Goal: Task Accomplishment & Management: Manage account settings

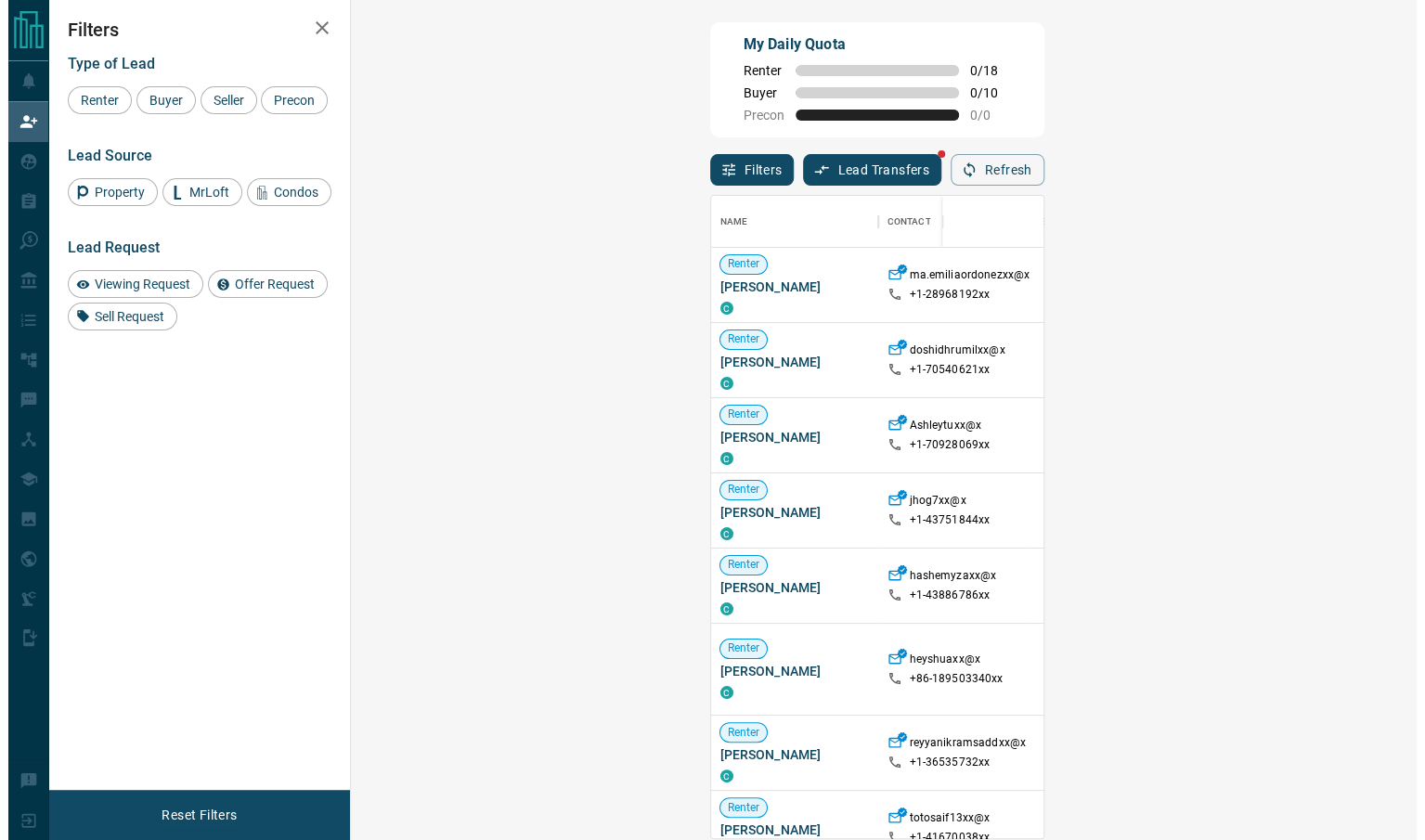
scroll to position [624, 1007]
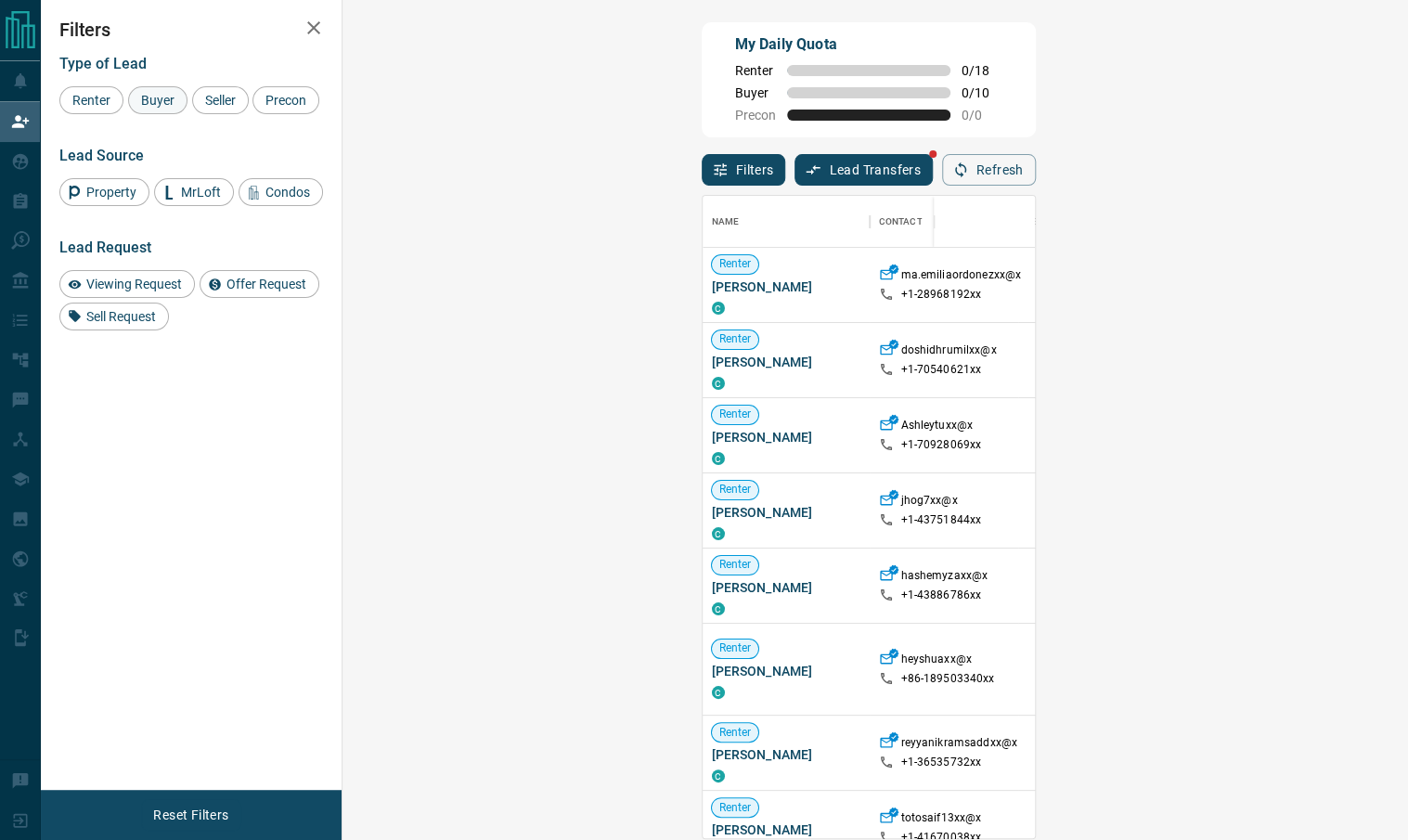
click at [181, 104] on div "Buyer" at bounding box center [157, 100] width 59 height 28
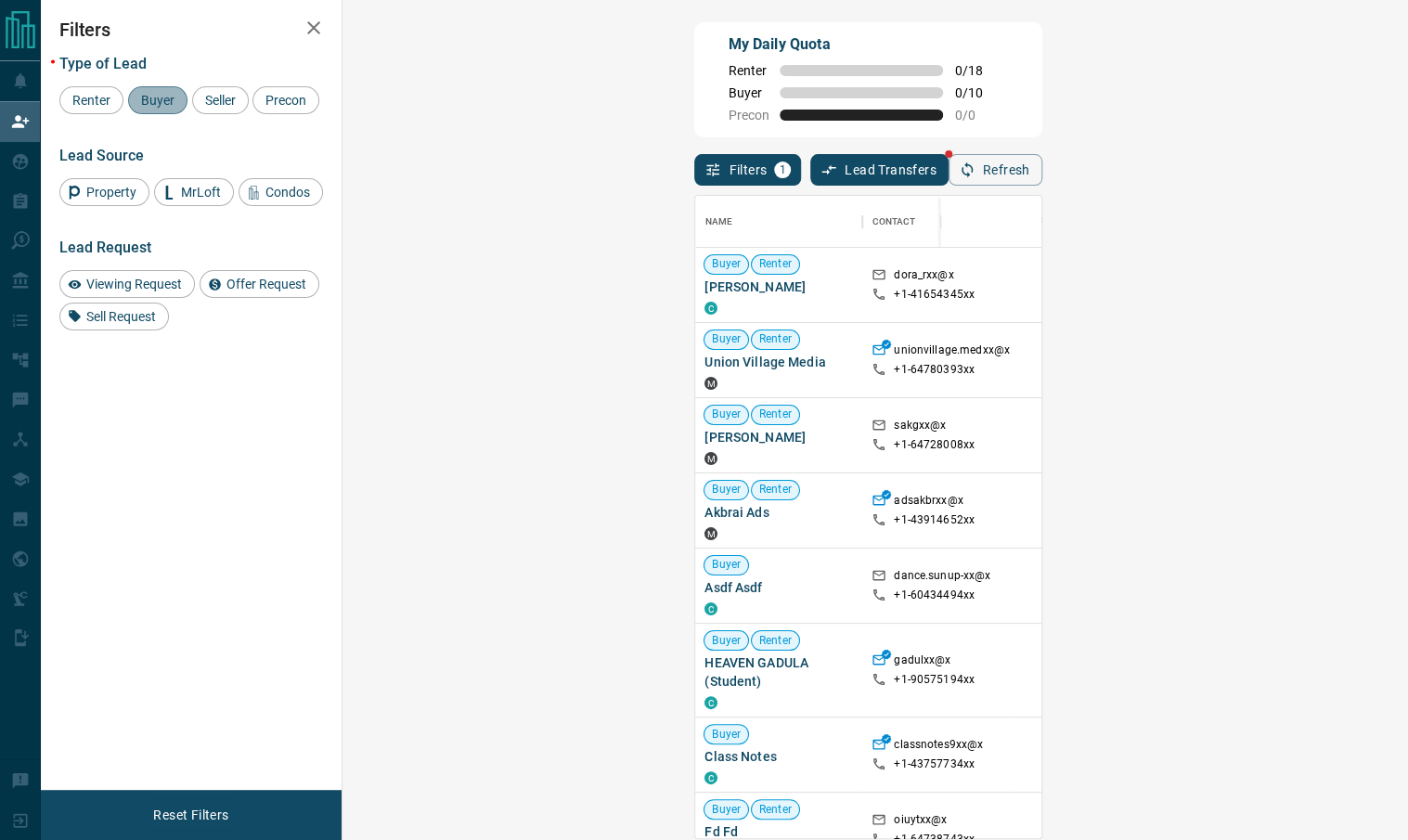
click at [164, 104] on span "Buyer" at bounding box center [157, 100] width 47 height 15
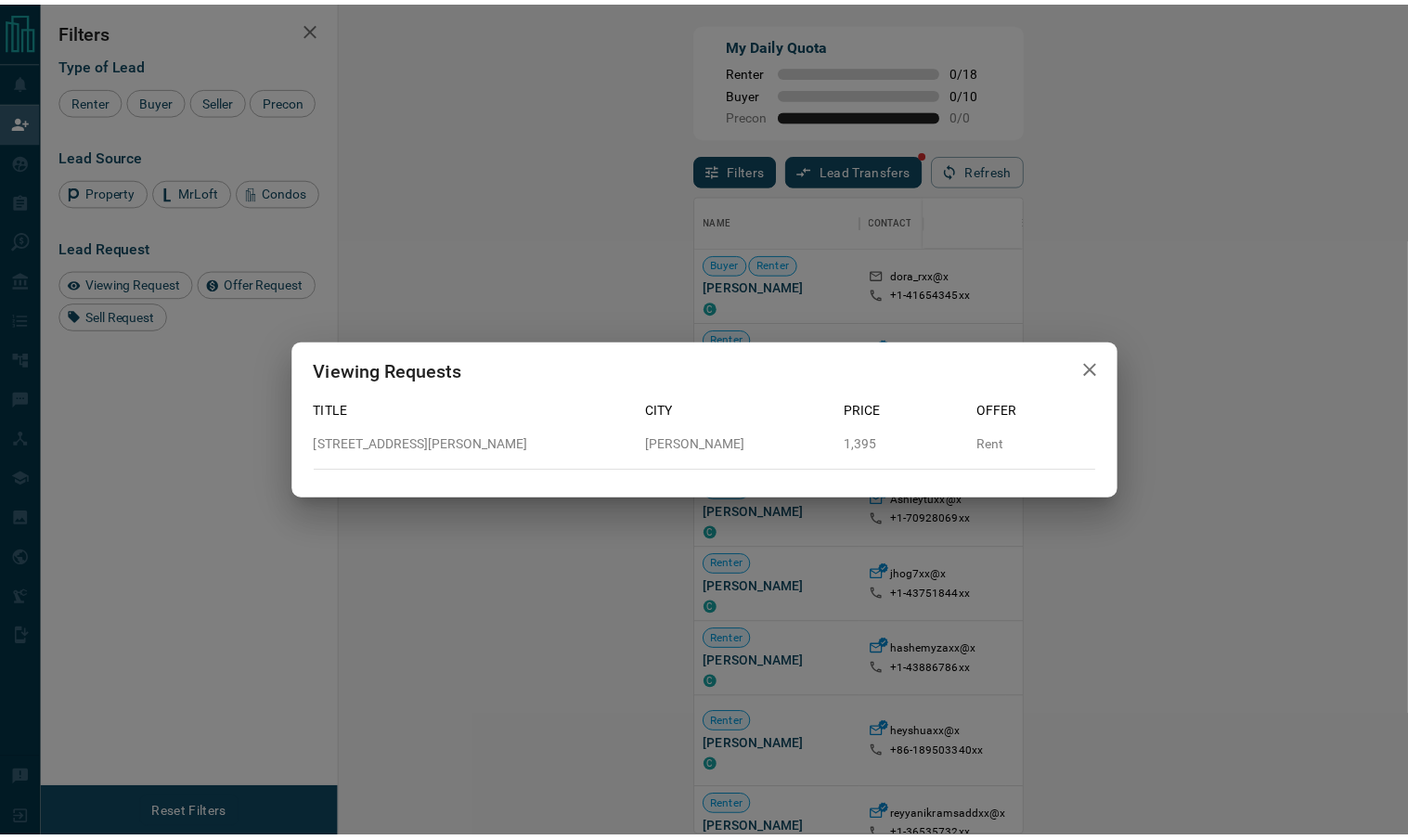
scroll to position [624, 1008]
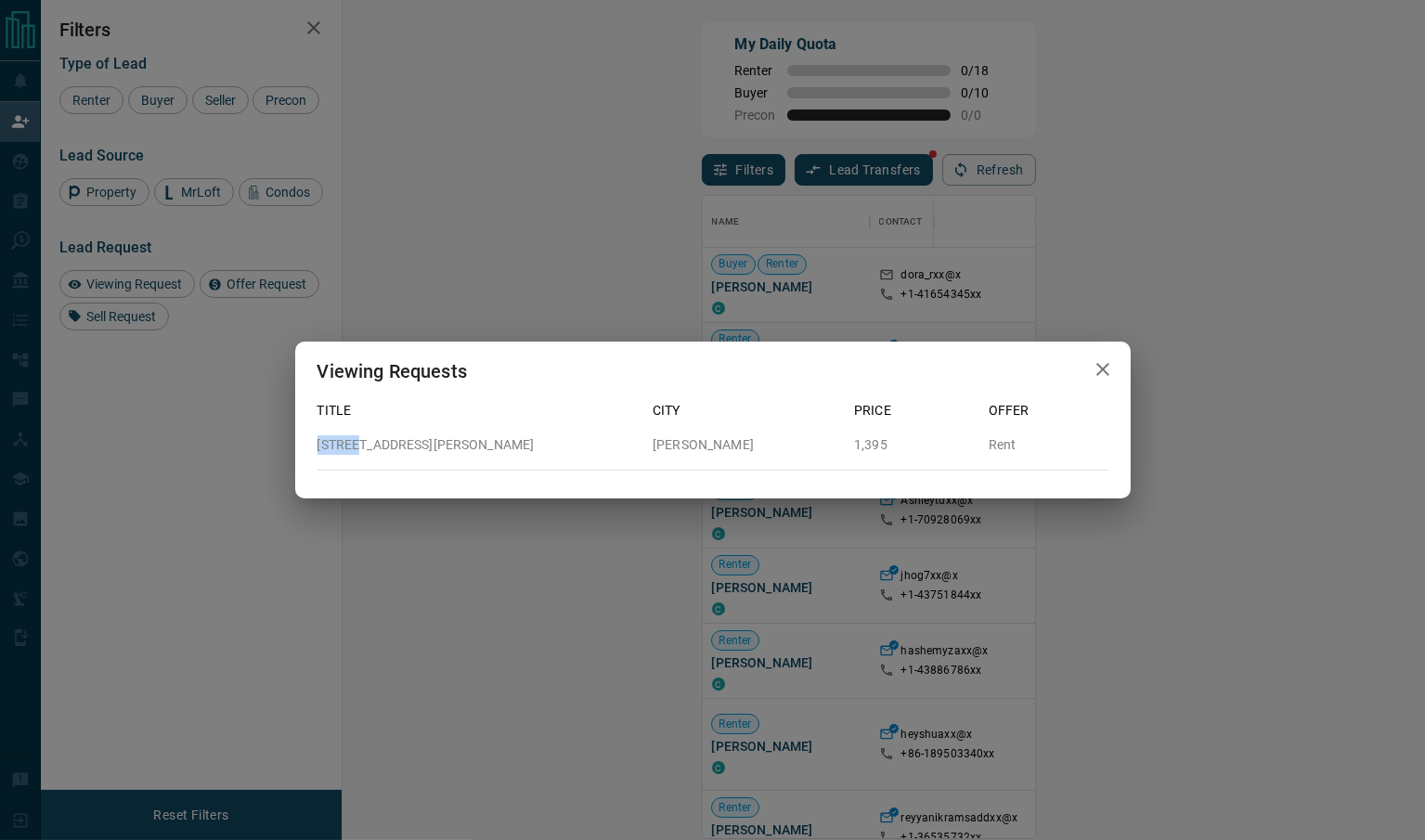
drag, startPoint x: 461, startPoint y: 455, endPoint x: 346, endPoint y: 449, distance: 115.2
click at [346, 449] on div "Title City Price Offer [STREET_ADDRESS][PERSON_NAME][PERSON_NAME]" at bounding box center [712, 427] width 791 height 84
click at [343, 447] on p "[STREET_ADDRESS][PERSON_NAME]" at bounding box center [478, 445] width 322 height 20
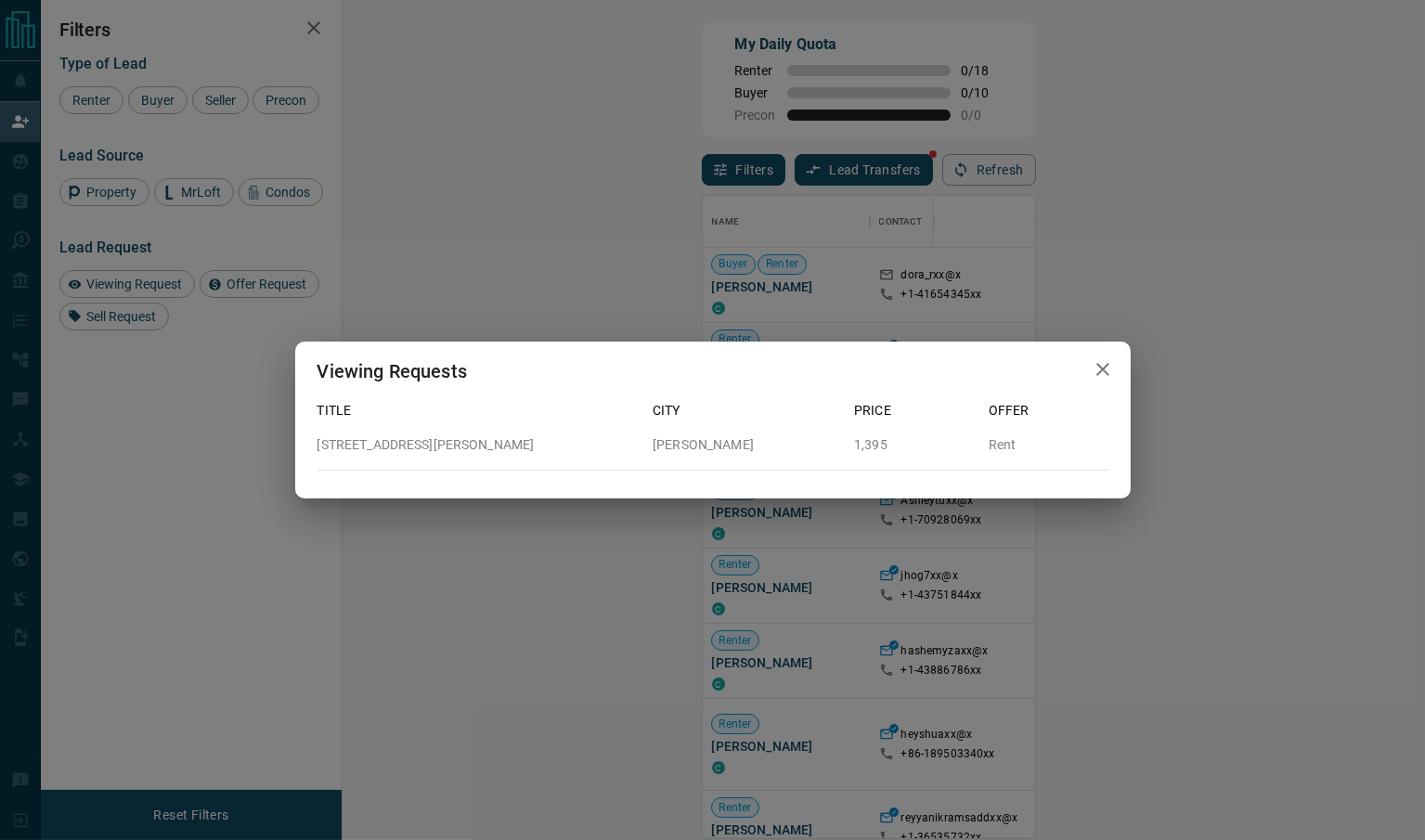
click at [945, 294] on div "Viewing Requests Title City Price Offer [STREET_ADDRESS][PERSON_NAME][PERSON_NA…" at bounding box center [712, 420] width 1425 height 840
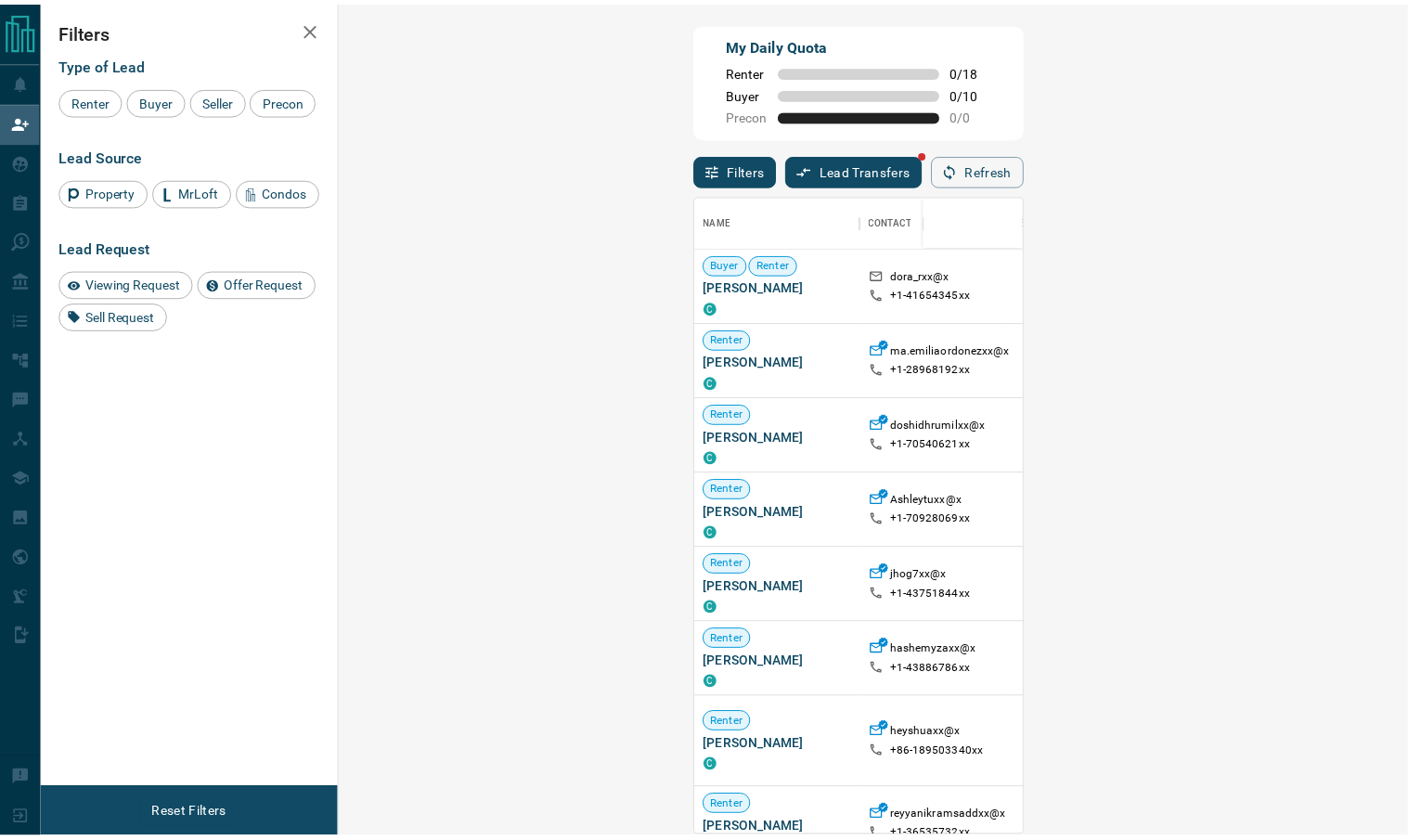
scroll to position [624, 1007]
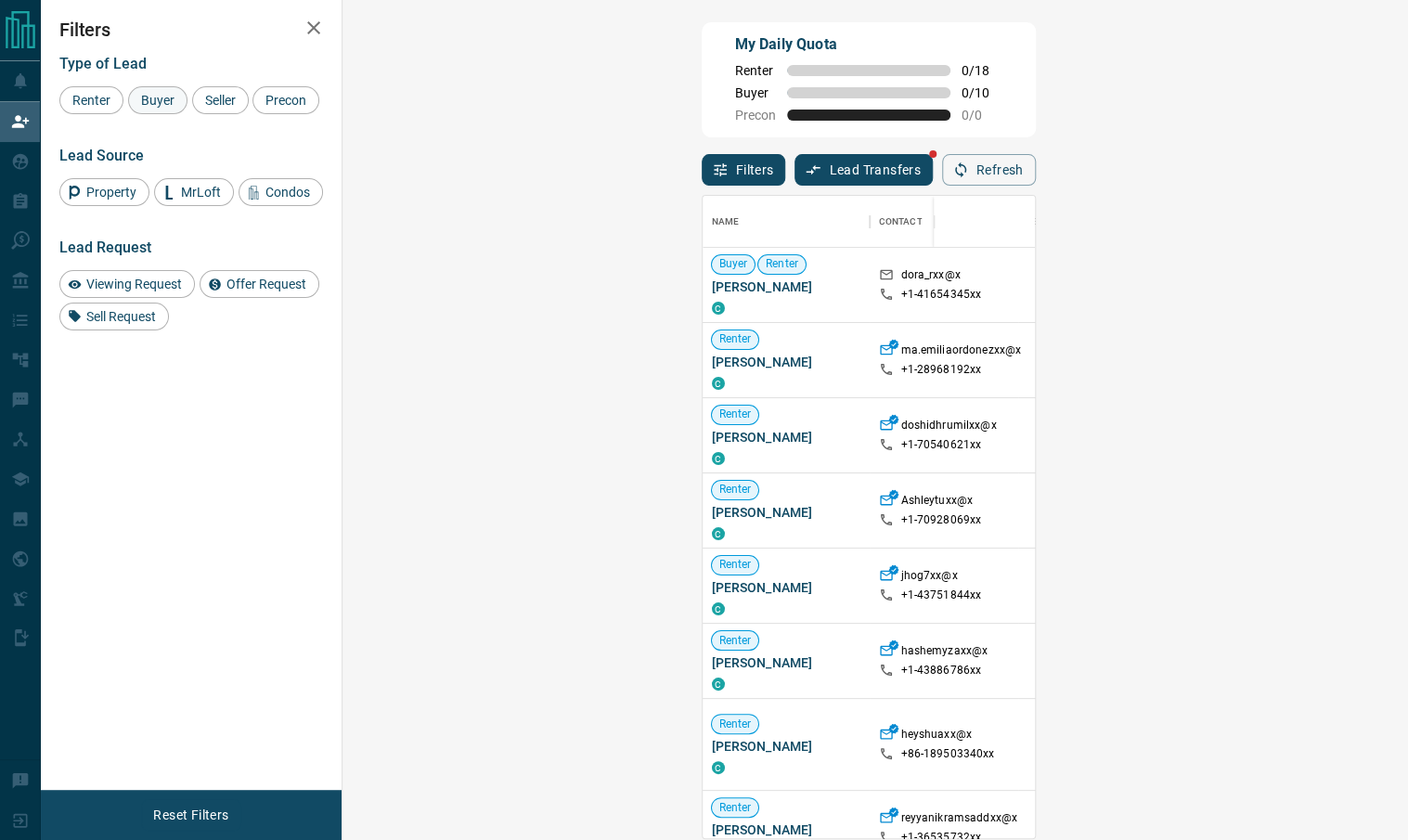
click at [159, 110] on div "Buyer" at bounding box center [157, 100] width 59 height 28
